Goal: Find specific page/section: Find specific page/section

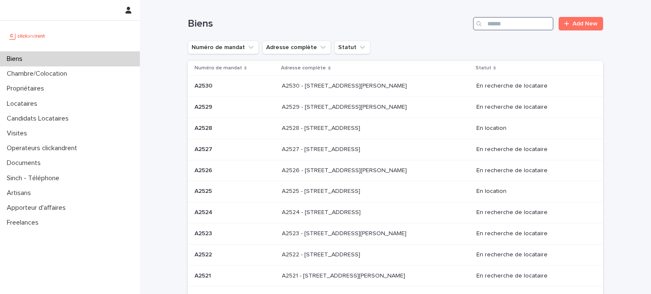
click at [498, 26] on input "Search" at bounding box center [513, 24] width 80 height 14
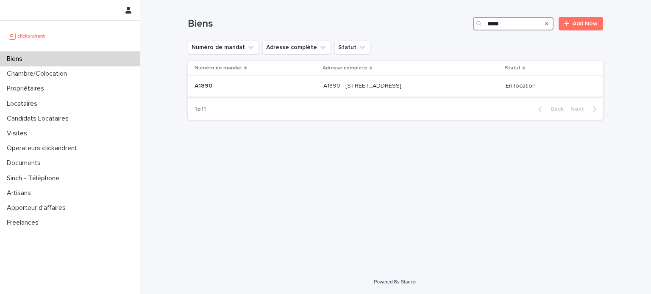
type input "*****"
click at [454, 80] on div "A1890 - [STREET_ADDRESS] - [STREET_ADDRESS]" at bounding box center [410, 86] width 175 height 14
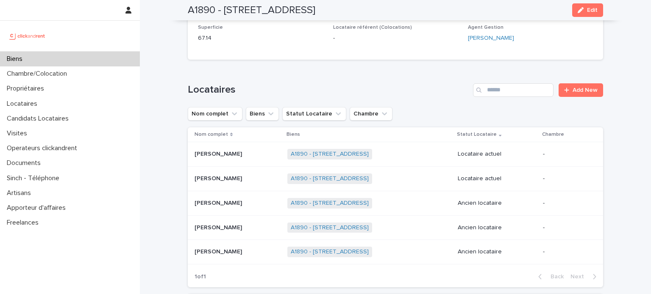
scroll to position [233, 0]
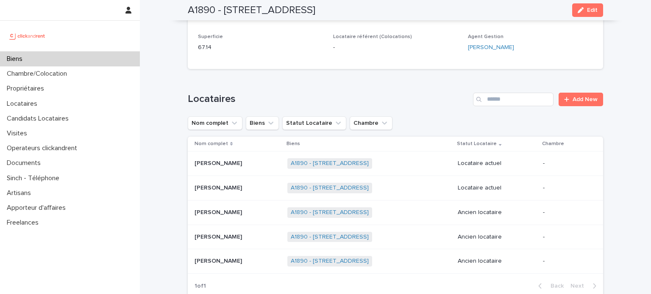
click at [438, 160] on div "A1890 - [STREET_ADDRESS] + 0" at bounding box center [369, 163] width 164 height 17
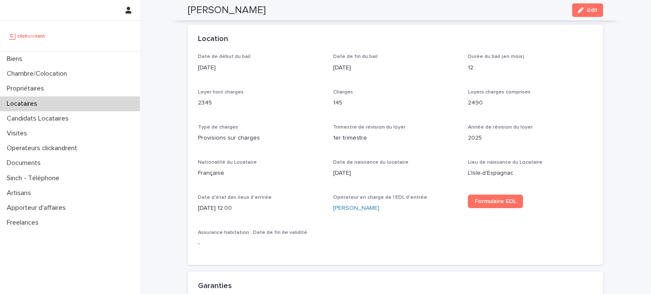
scroll to position [264, 0]
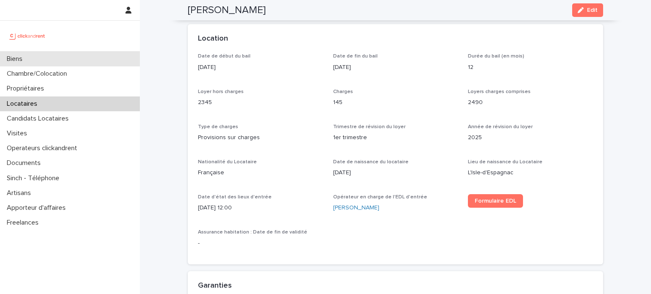
click at [66, 59] on div "Biens" at bounding box center [70, 59] width 140 height 15
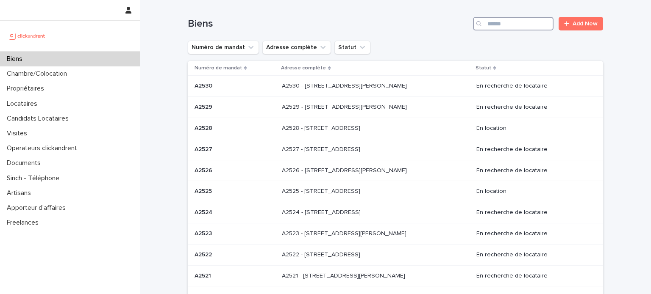
click at [491, 22] on input "Search" at bounding box center [513, 24] width 80 height 14
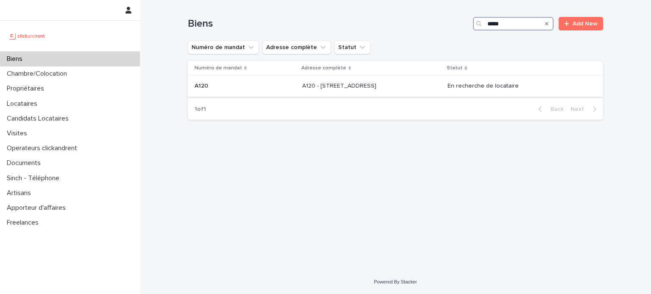
type input "****"
click at [441, 81] on div "A120 - [STREET_ADDRESS][GEOGRAPHIC_DATA][STREET_ADDRESS]" at bounding box center [371, 86] width 139 height 14
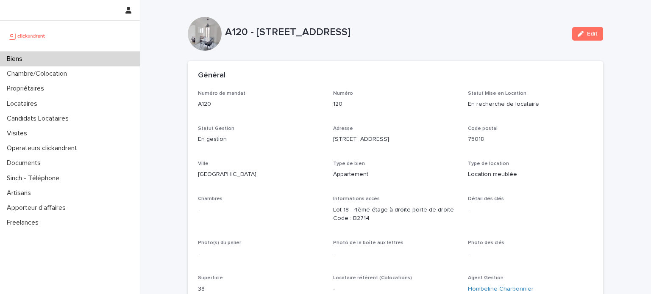
scroll to position [75, 0]
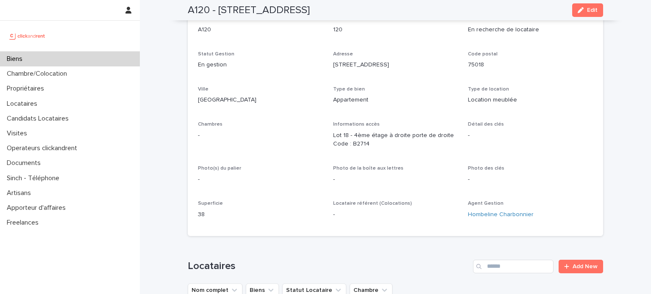
click at [96, 55] on div "Biens" at bounding box center [70, 59] width 140 height 15
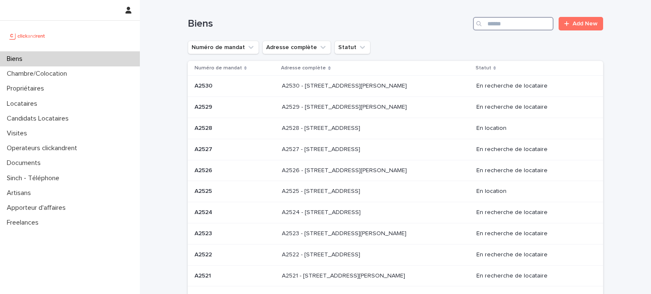
click at [526, 22] on input "Search" at bounding box center [513, 24] width 80 height 14
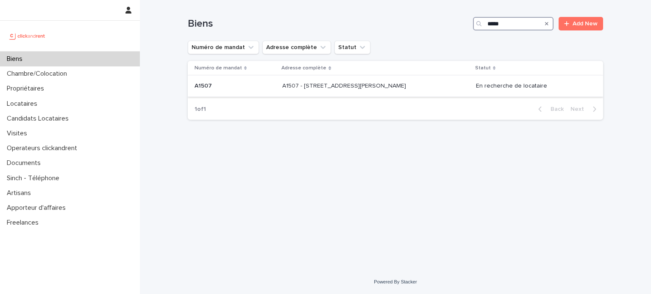
type input "*****"
click at [406, 88] on p "A1507 - [STREET_ADDRESS][PERSON_NAME]" at bounding box center [344, 85] width 125 height 9
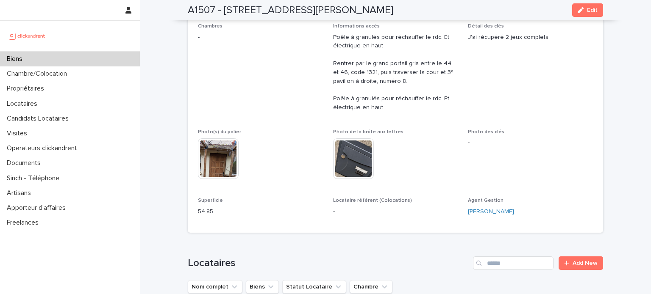
scroll to position [169, 0]
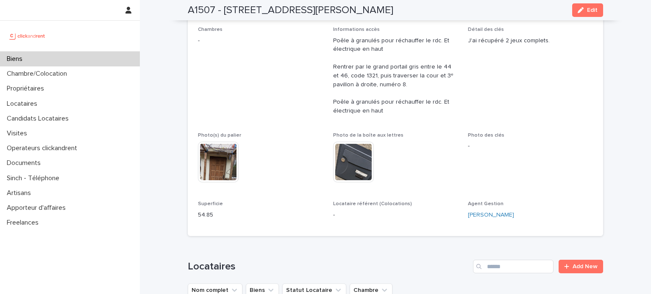
click at [98, 62] on div "Biens" at bounding box center [70, 59] width 140 height 15
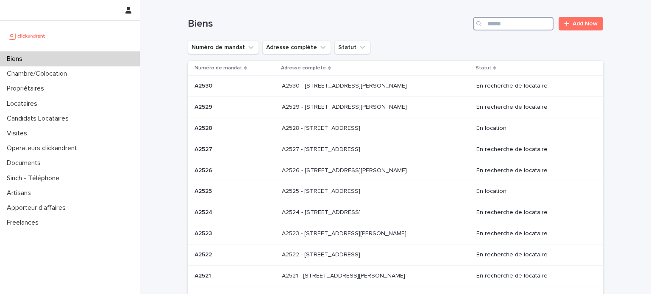
click at [496, 27] on input "Search" at bounding box center [513, 24] width 80 height 14
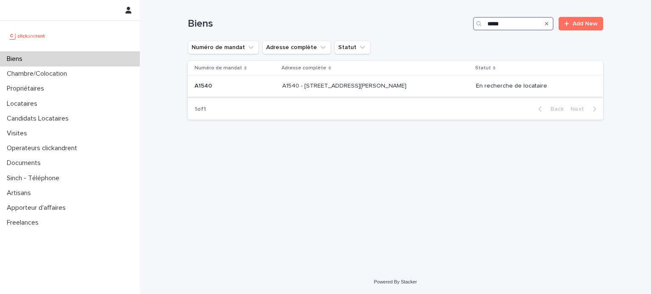
type input "*****"
click at [392, 92] on div "A1540 - [STREET_ADDRESS][GEOGRAPHIC_DATA][PERSON_NAME][STREET_ADDRESS][PERSON_N…" at bounding box center [375, 86] width 187 height 14
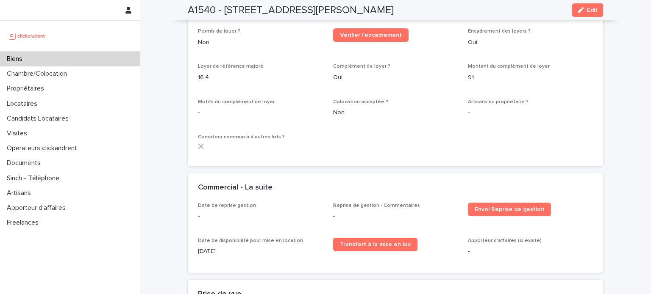
scroll to position [1188, 0]
